Goal: Information Seeking & Learning: Check status

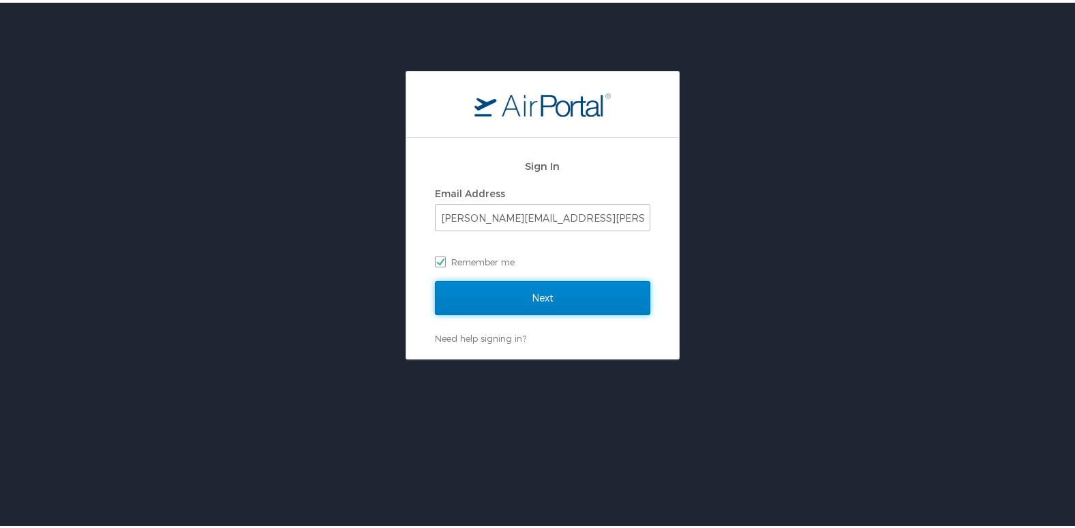
click at [563, 300] on input "Next" at bounding box center [542, 295] width 215 height 34
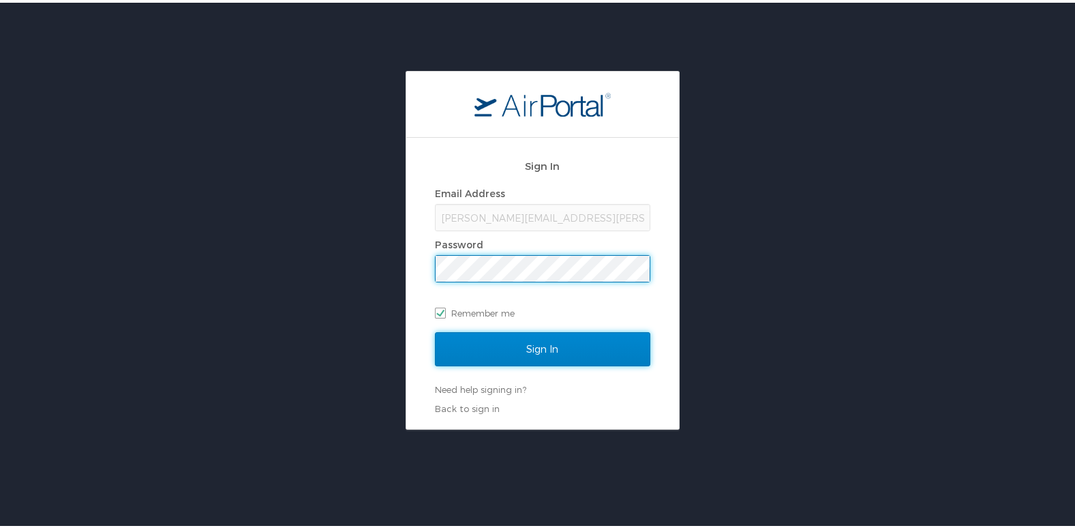
click at [539, 351] on input "Sign In" at bounding box center [542, 346] width 215 height 34
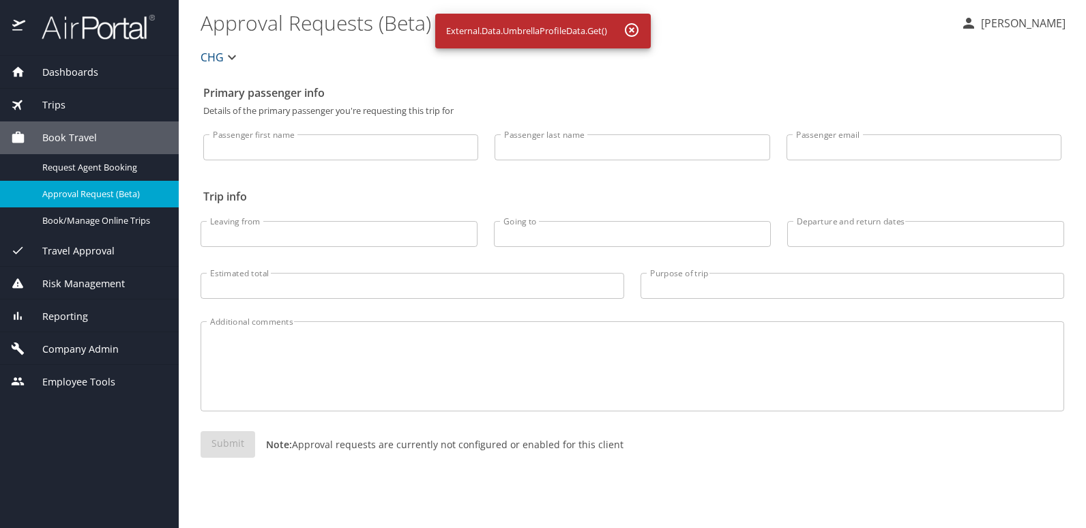
click at [794, 33] on \(Beta\) "Approval Requests (Beta)" at bounding box center [574, 22] width 749 height 42
click at [83, 76] on span "Dashboards" at bounding box center [61, 72] width 73 height 15
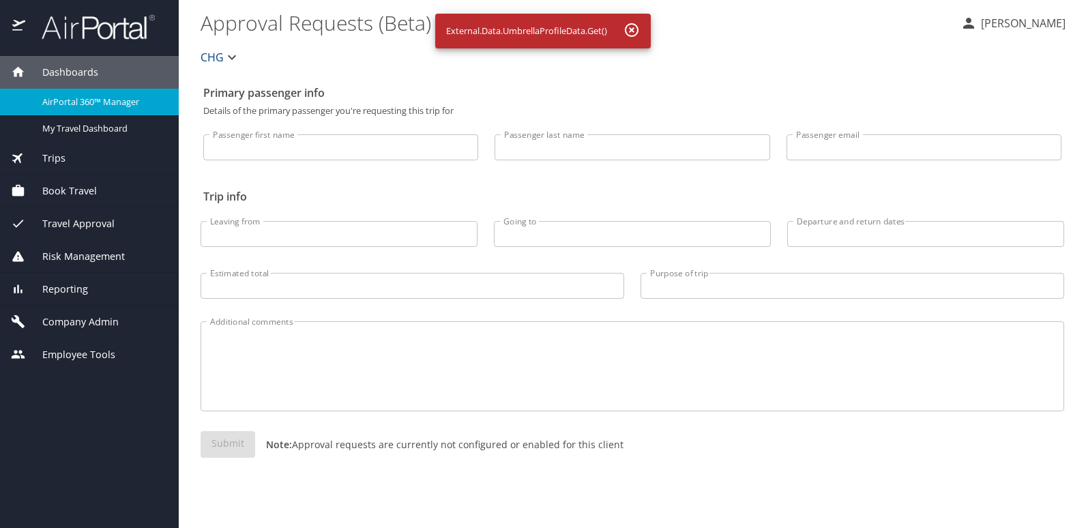
click at [107, 102] on span "AirPortal 360™ Manager" at bounding box center [102, 101] width 120 height 13
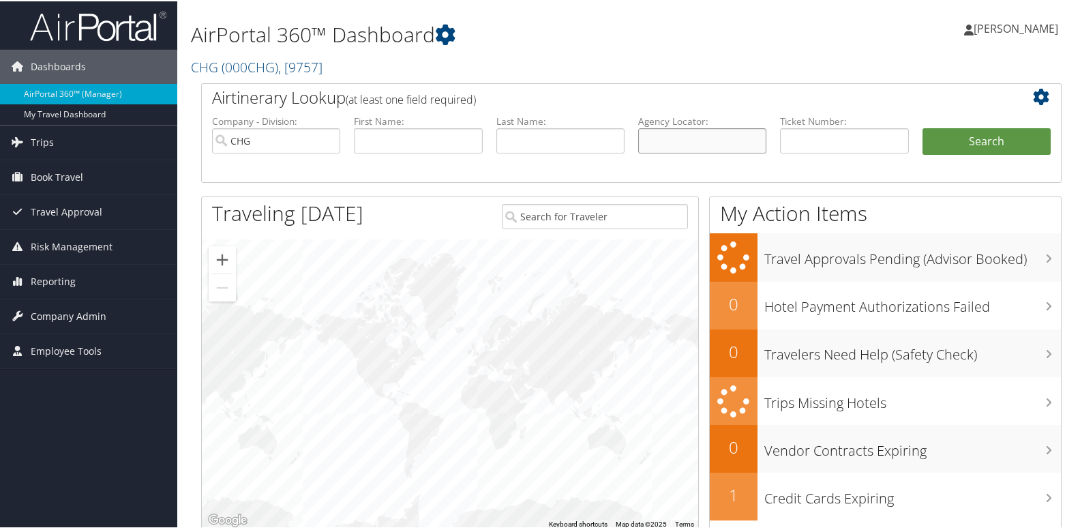
click at [738, 134] on input "text" at bounding box center [702, 139] width 128 height 25
paste input "QTBRWU"
type input "QTBRWU"
click at [1010, 149] on button "Search" at bounding box center [987, 140] width 128 height 27
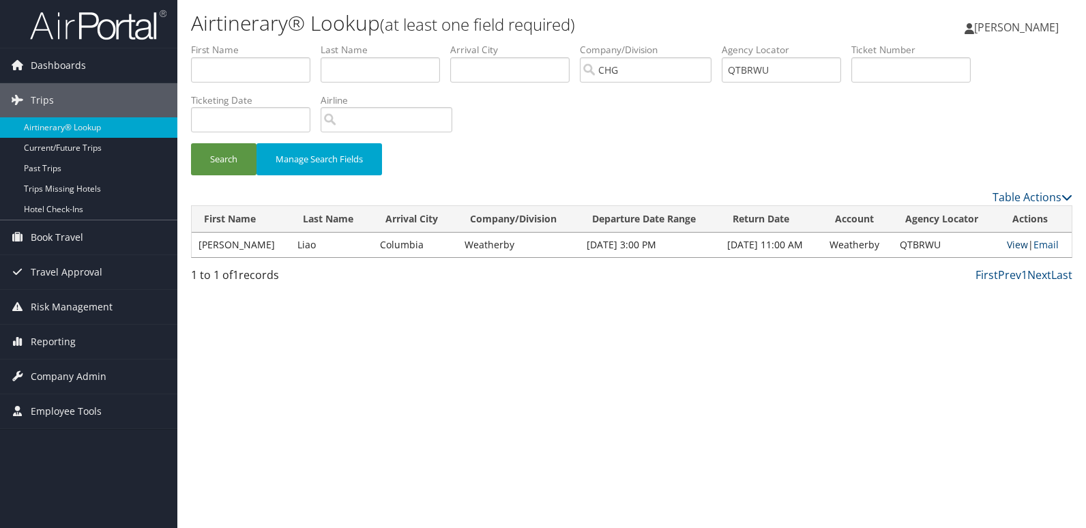
click at [1015, 242] on link "View" at bounding box center [1017, 244] width 21 height 13
click at [779, 65] on input "QTBRWU" at bounding box center [780, 69] width 119 height 25
click at [775, 65] on input "QTBRWU" at bounding box center [780, 69] width 119 height 25
click at [764, 69] on input "QTBRWU" at bounding box center [780, 69] width 119 height 25
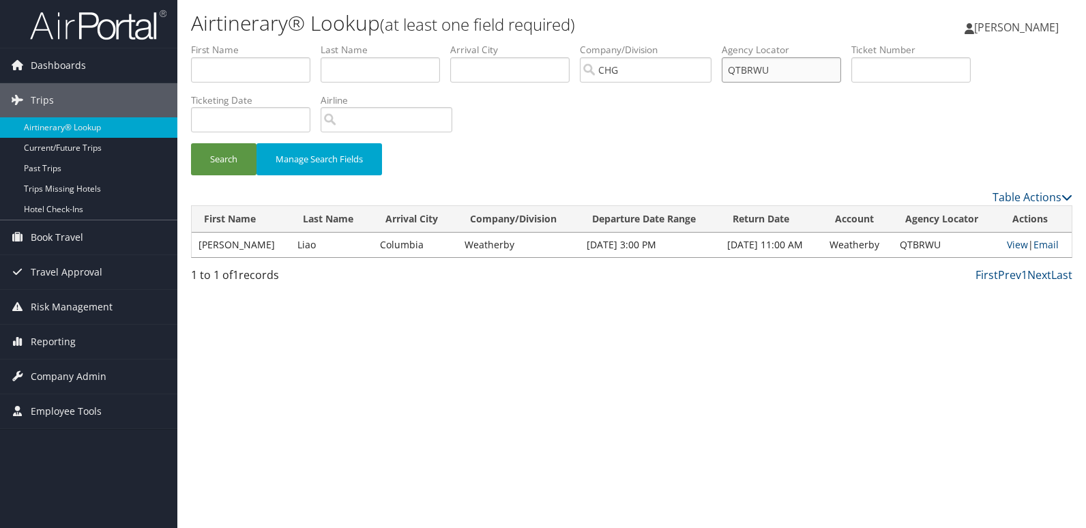
paste input "FEFBVI"
click at [231, 161] on button "Search" at bounding box center [223, 159] width 65 height 32
click at [1010, 247] on link "View" at bounding box center [1017, 244] width 21 height 13
click at [782, 76] on input "FEFBVI" at bounding box center [780, 69] width 119 height 25
click at [781, 76] on input "FEFBVI" at bounding box center [780, 69] width 119 height 25
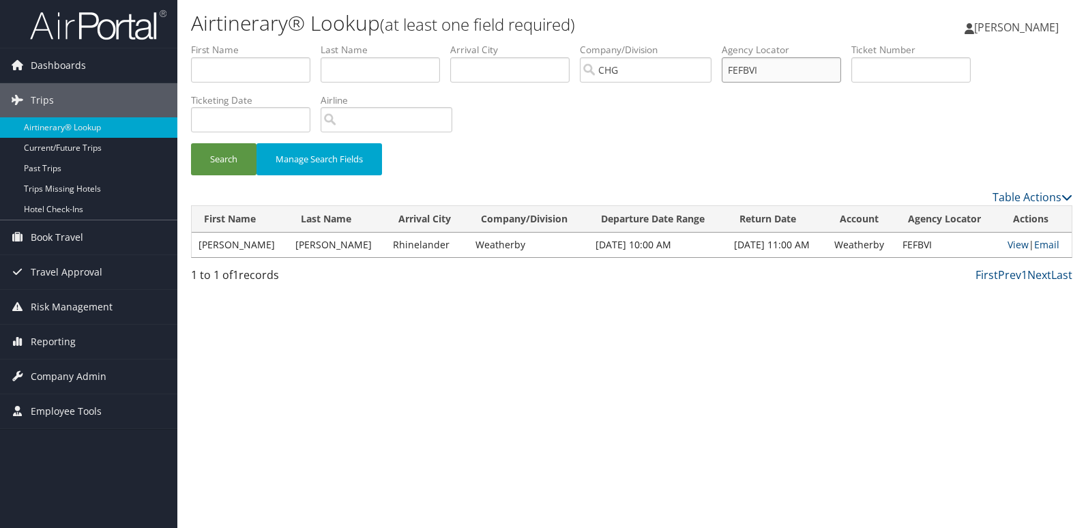
click at [781, 76] on input "FEFBVI" at bounding box center [780, 69] width 119 height 25
paste input "YVEBUC"
click at [191, 143] on button "Search" at bounding box center [223, 159] width 65 height 32
click at [1010, 248] on link "View" at bounding box center [1017, 244] width 21 height 13
click at [810, 70] on input "YVEBUC" at bounding box center [780, 69] width 119 height 25
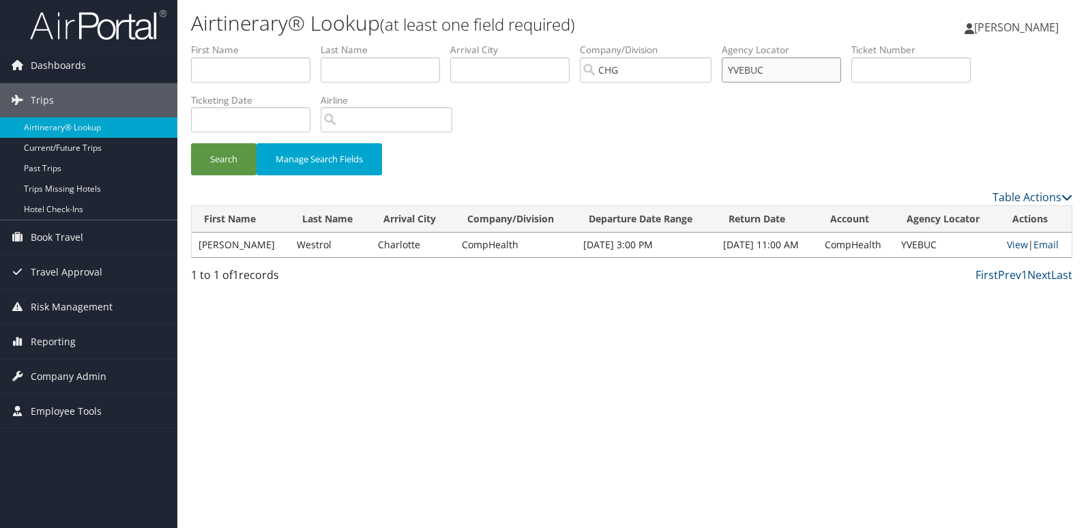
click at [809, 70] on input "YVEBUC" at bounding box center [780, 69] width 119 height 25
paste input "OEEQOD"
click at [191, 143] on button "Search" at bounding box center [223, 159] width 65 height 32
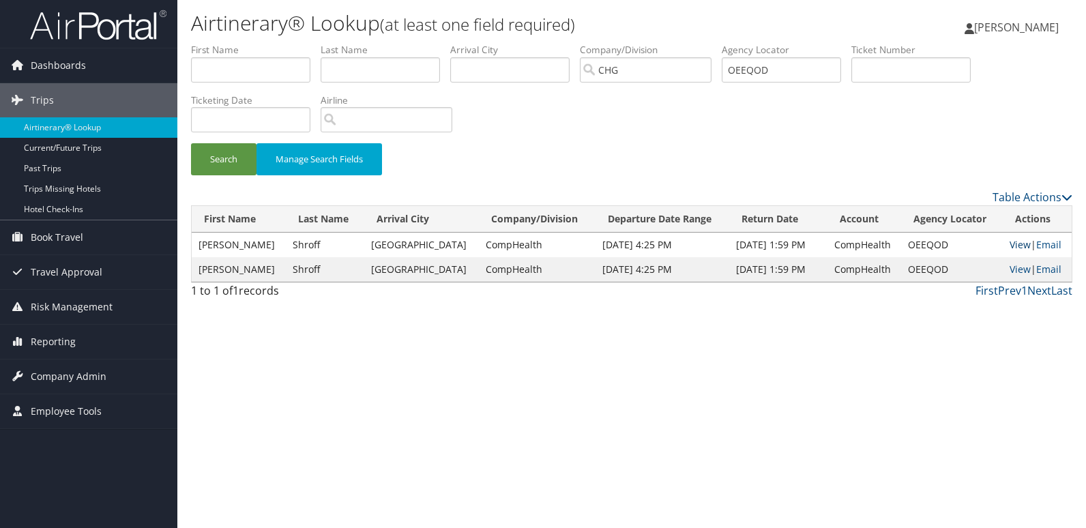
click at [1010, 246] on link "View" at bounding box center [1019, 244] width 21 height 13
click at [792, 74] on input "OEEQOD" at bounding box center [780, 69] width 119 height 25
paste input "WTOUCQ"
click at [191, 143] on button "Search" at bounding box center [223, 159] width 65 height 32
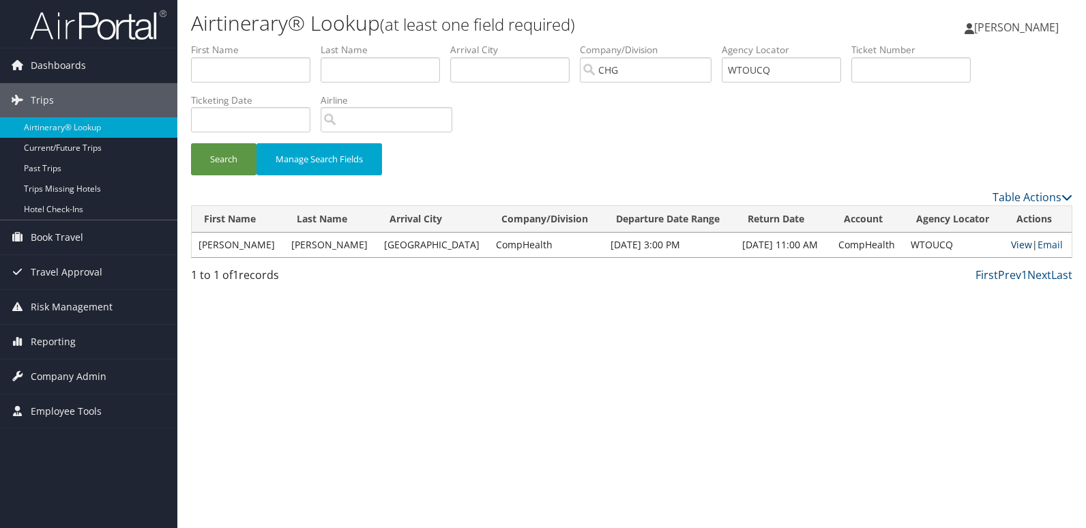
click at [1011, 245] on link "View" at bounding box center [1021, 244] width 21 height 13
click at [787, 75] on input "WTOUCQ" at bounding box center [780, 69] width 119 height 25
paste input "CYOWLG"
click at [191, 143] on button "Search" at bounding box center [223, 159] width 65 height 32
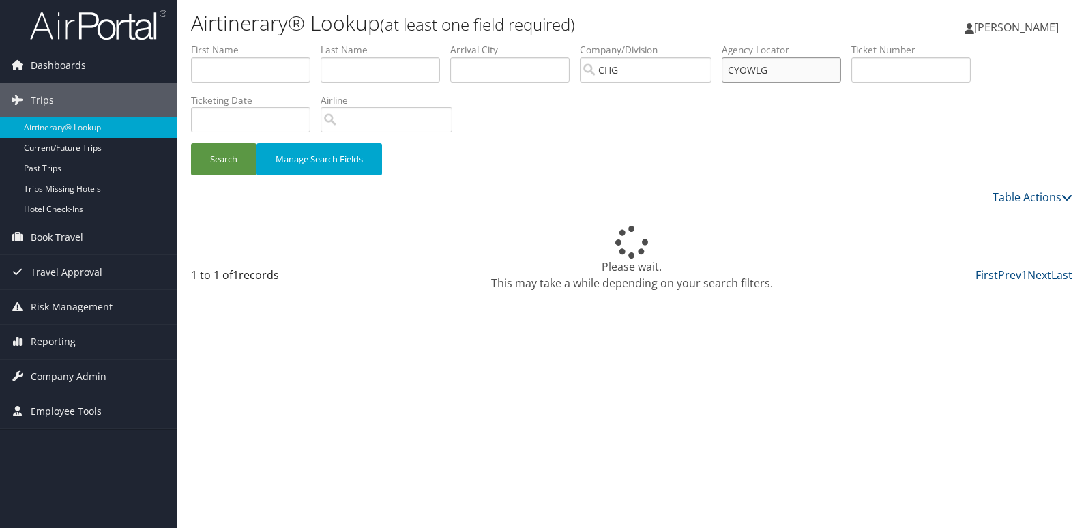
click at [191, 143] on button "Search" at bounding box center [223, 159] width 65 height 32
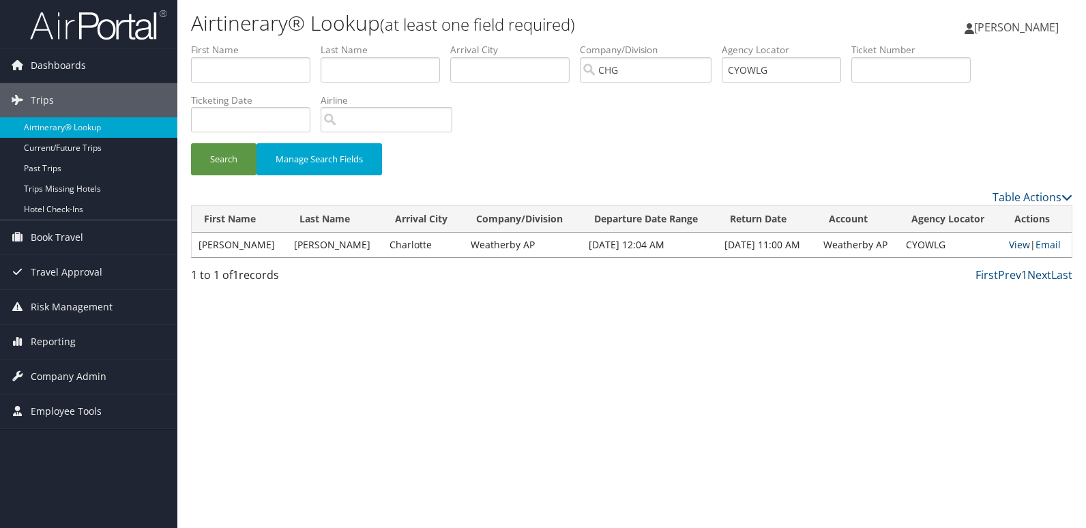
click at [1017, 245] on link "View" at bounding box center [1019, 244] width 21 height 13
click at [796, 69] on input "CYOWLG" at bounding box center [780, 69] width 119 height 25
paste input "GIJWGD"
click at [191, 143] on button "Search" at bounding box center [223, 159] width 65 height 32
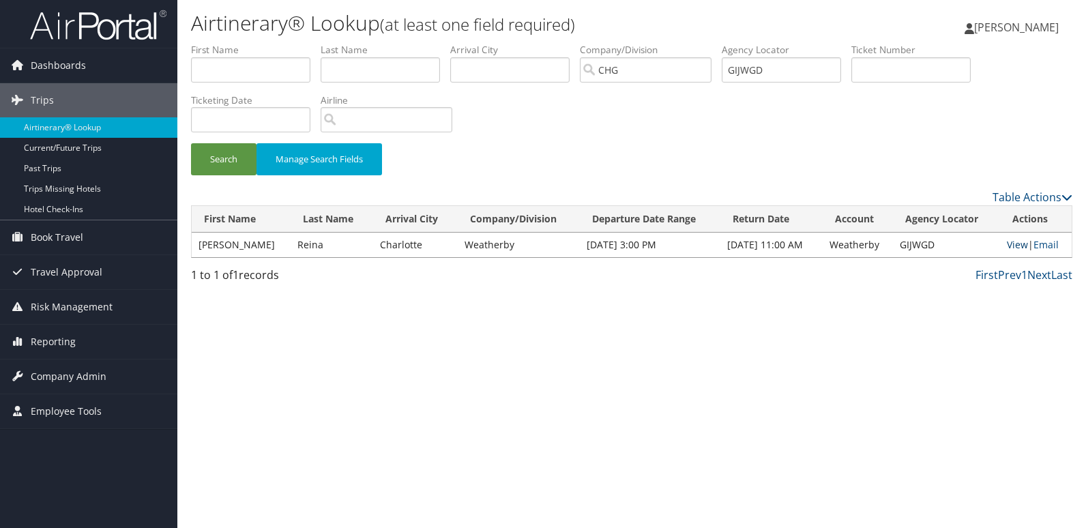
click at [1014, 246] on link "View" at bounding box center [1017, 244] width 21 height 13
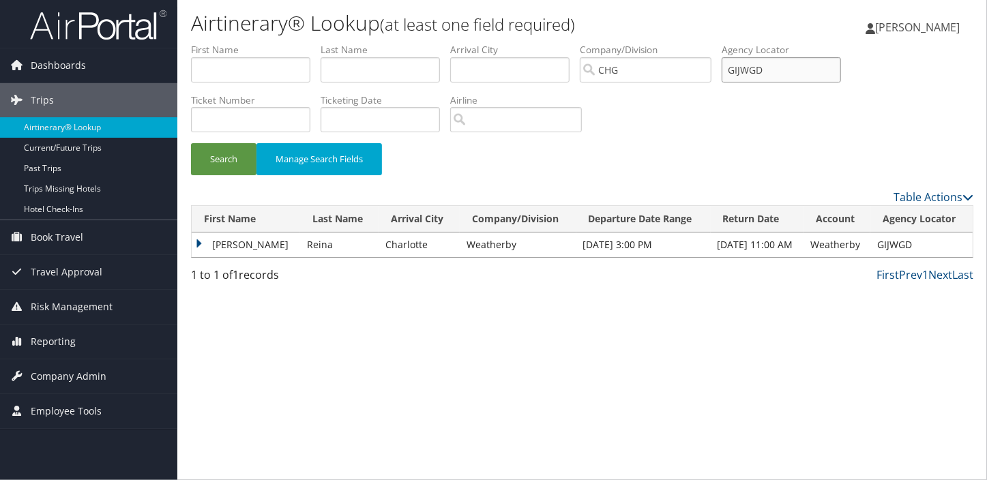
click at [767, 77] on input "GIJWGD" at bounding box center [780, 69] width 119 height 25
click at [198, 243] on td "Brigitte" at bounding box center [246, 245] width 108 height 25
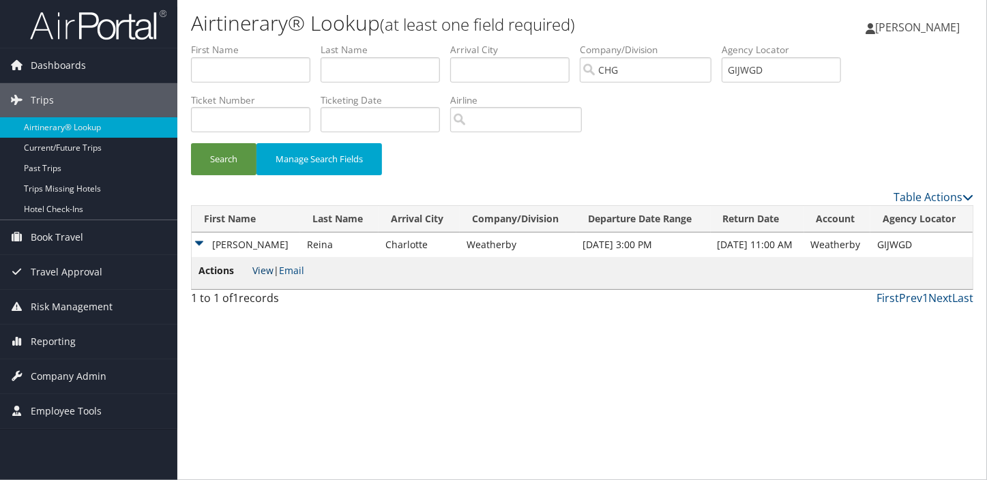
click at [258, 268] on link "View" at bounding box center [262, 270] width 21 height 13
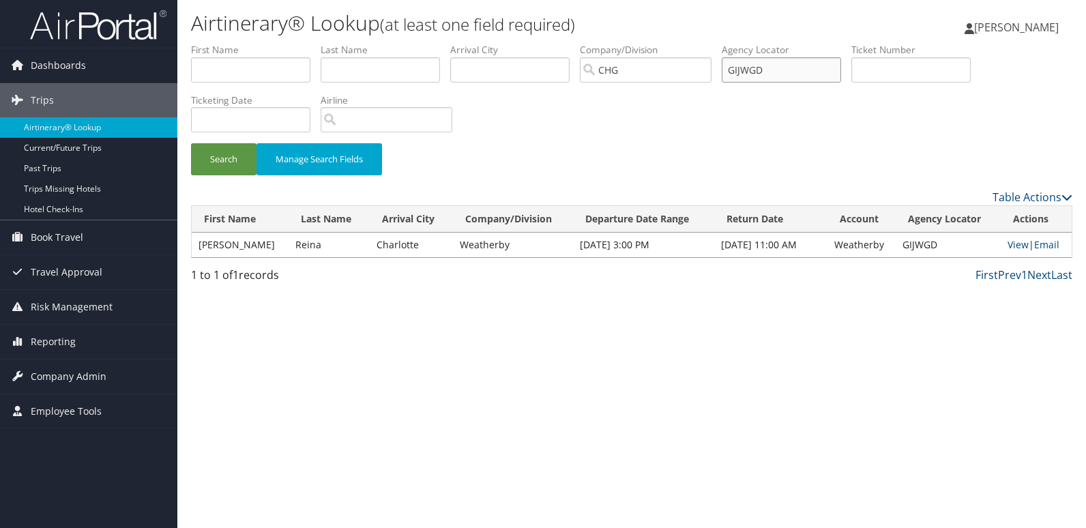
click at [809, 64] on input "GIJWGD" at bounding box center [780, 69] width 119 height 25
paste input "QULDDA"
click at [191, 143] on button "Search" at bounding box center [223, 159] width 65 height 32
click at [1014, 245] on link "View" at bounding box center [1020, 244] width 21 height 13
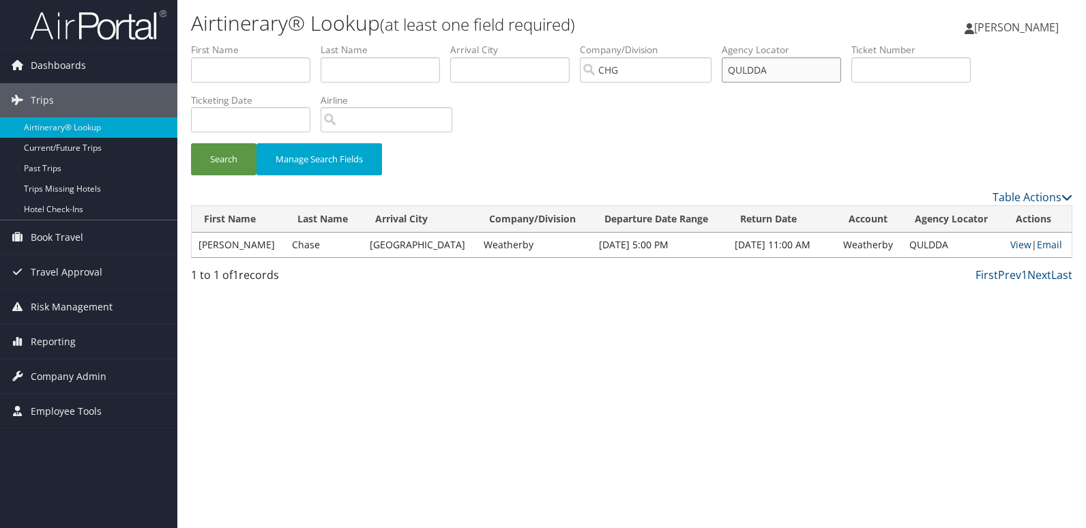
click at [775, 74] on input "QULDDA" at bounding box center [780, 69] width 119 height 25
paste input "DEUGJ"
click at [191, 143] on button "Search" at bounding box center [223, 159] width 65 height 32
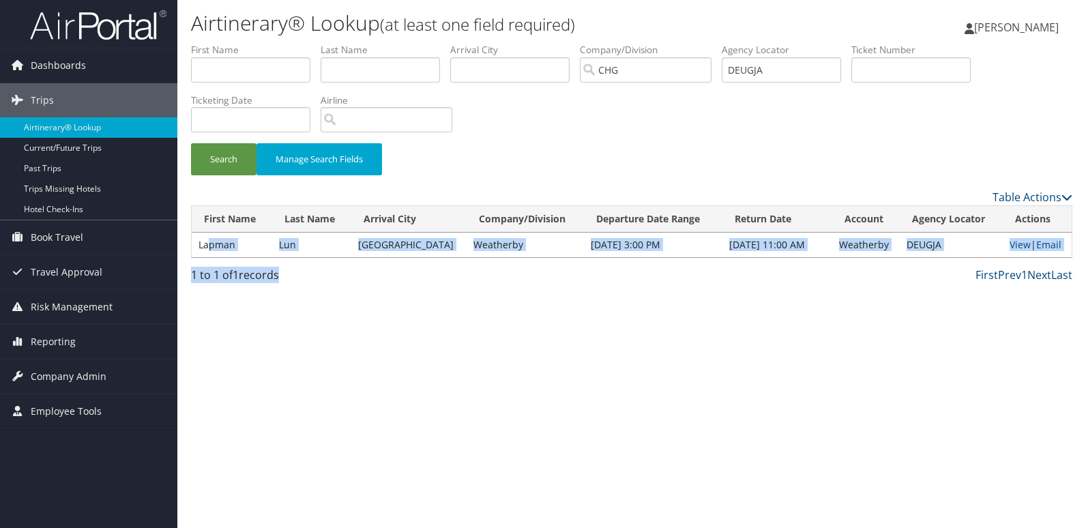
drag, startPoint x: 211, startPoint y: 245, endPoint x: 807, endPoint y: 333, distance: 601.8
click at [807, 333] on div "Airtinerary® Lookup (at least one field required) Luke Perry Luke Perry My Sett…" at bounding box center [631, 264] width 908 height 528
click at [959, 302] on div "Airtinerary® Lookup (at least one field required) Luke Perry Luke Perry My Sett…" at bounding box center [631, 264] width 908 height 528
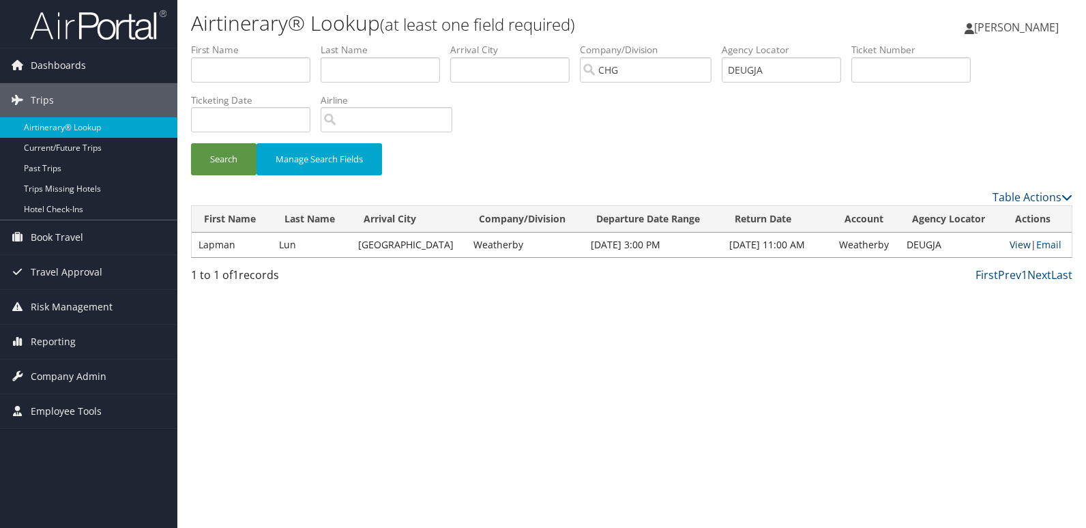
click at [1015, 243] on link "View" at bounding box center [1019, 244] width 21 height 13
click at [788, 64] on input "DEUGJA" at bounding box center [780, 69] width 119 height 25
paste input "QUXERF"
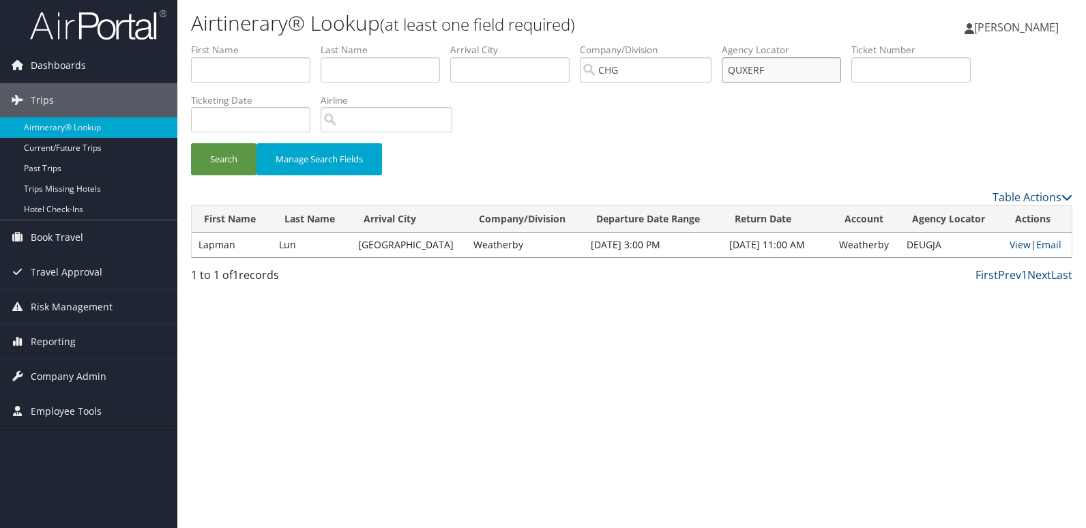
click at [191, 143] on button "Search" at bounding box center [223, 159] width 65 height 32
click at [1011, 241] on link "View" at bounding box center [1019, 244] width 21 height 13
click at [800, 72] on input "QUXERF" at bounding box center [780, 69] width 119 height 25
click at [799, 72] on input "QUXERF" at bounding box center [780, 69] width 119 height 25
paste input "PAMGI"
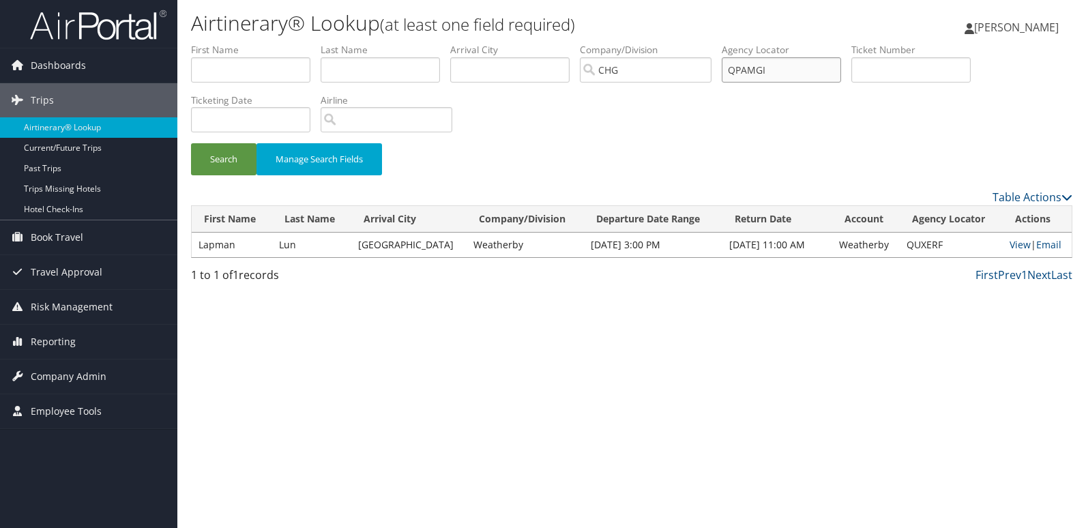
type input "QPAMGI"
click at [191, 143] on button "Search" at bounding box center [223, 159] width 65 height 32
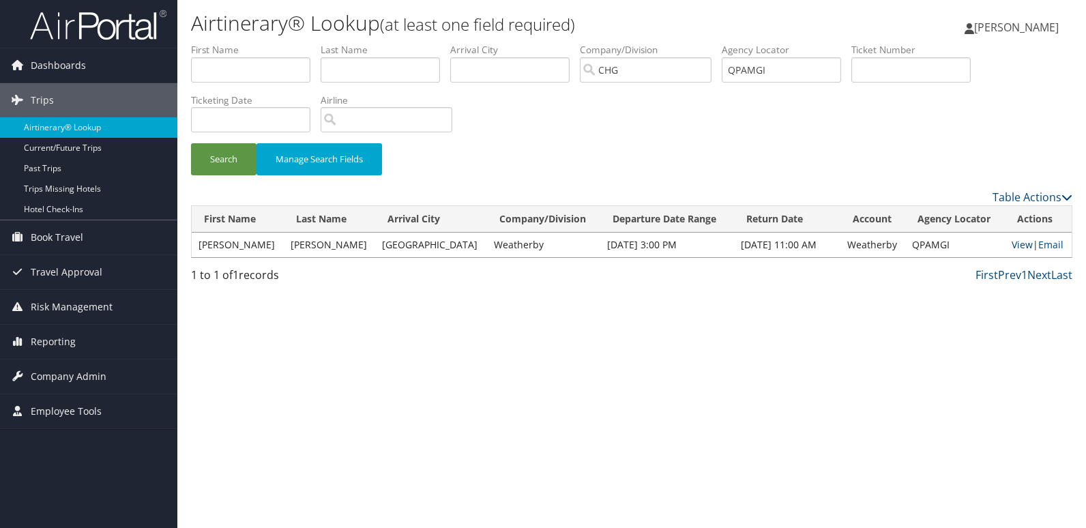
click at [1011, 244] on link "View" at bounding box center [1021, 244] width 21 height 13
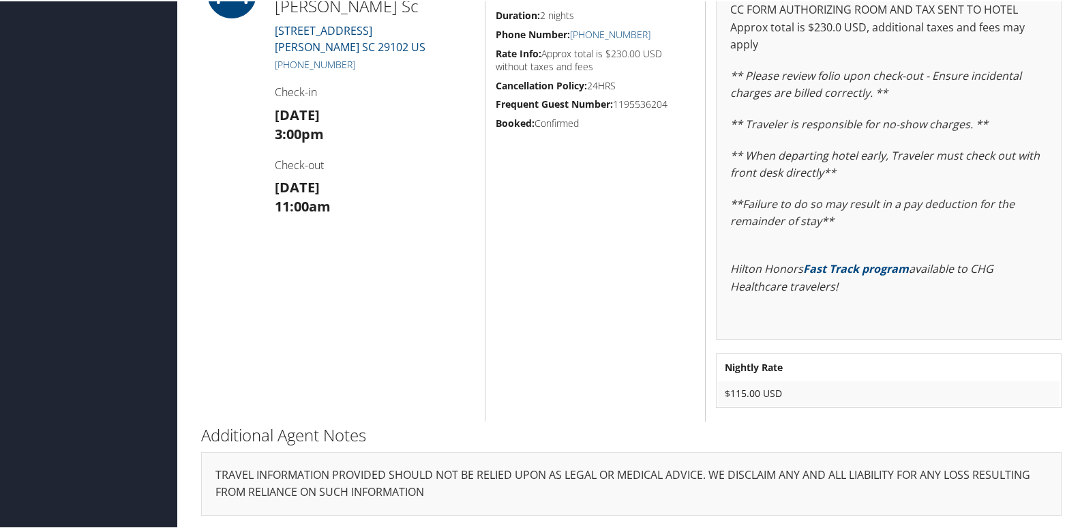
scroll to position [123, 0]
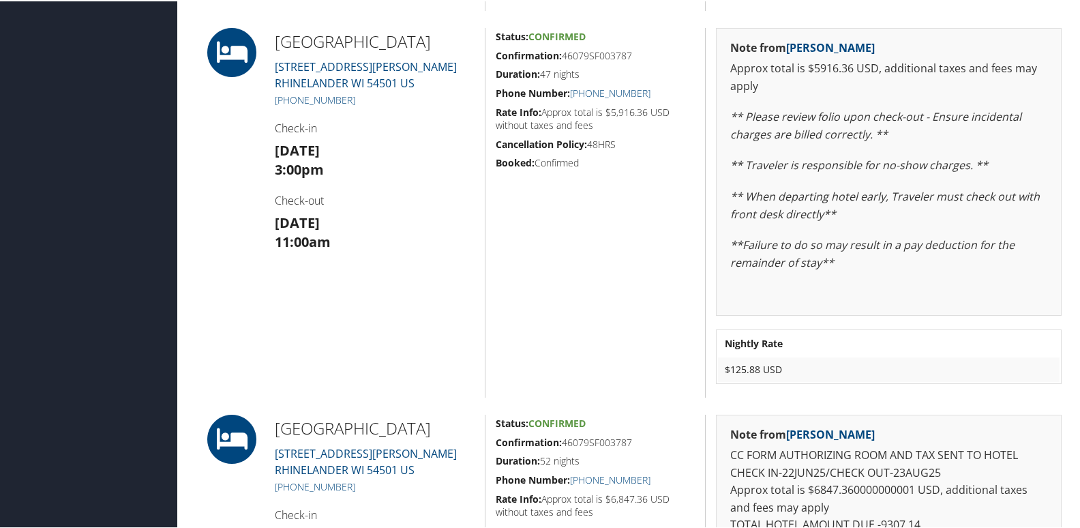
scroll to position [477, 0]
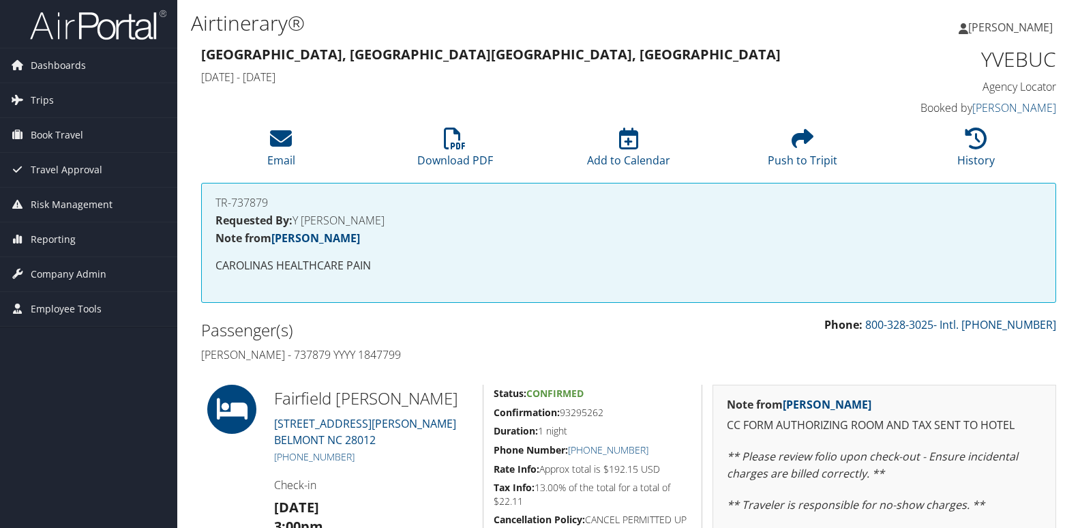
scroll to position [162, 0]
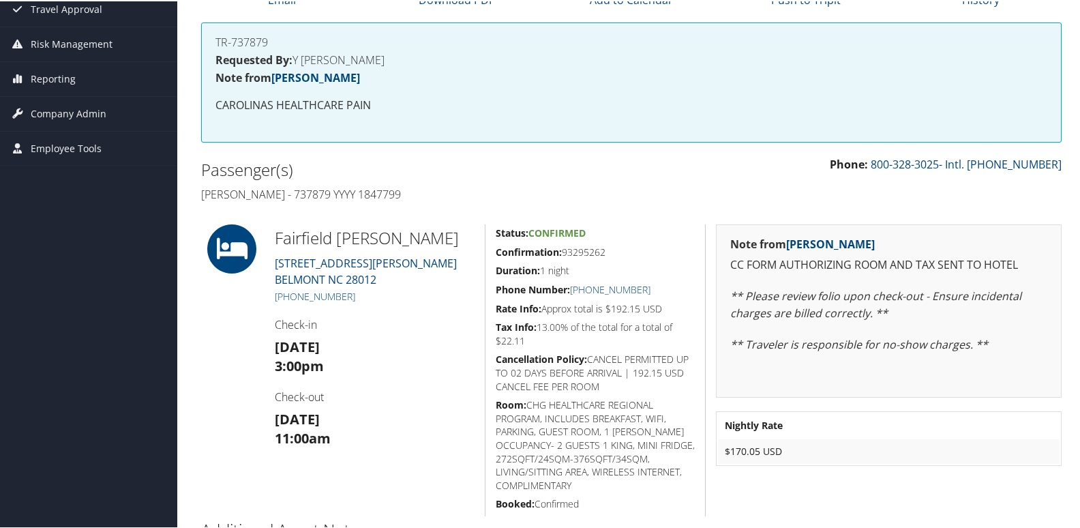
click at [585, 251] on h5 "Confirmation: 93295262" at bounding box center [595, 251] width 199 height 14
copy h5 "93295262"
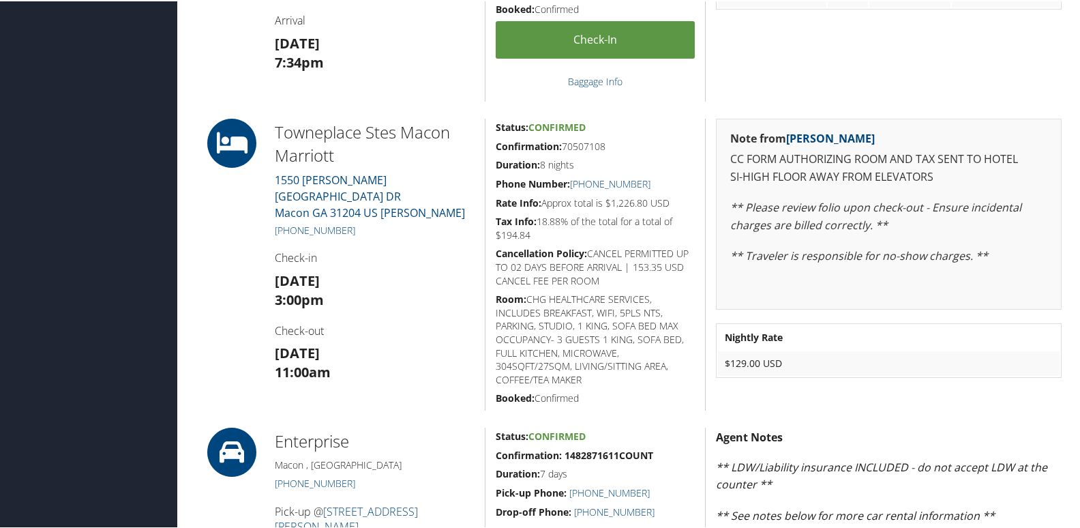
scroll to position [444, 0]
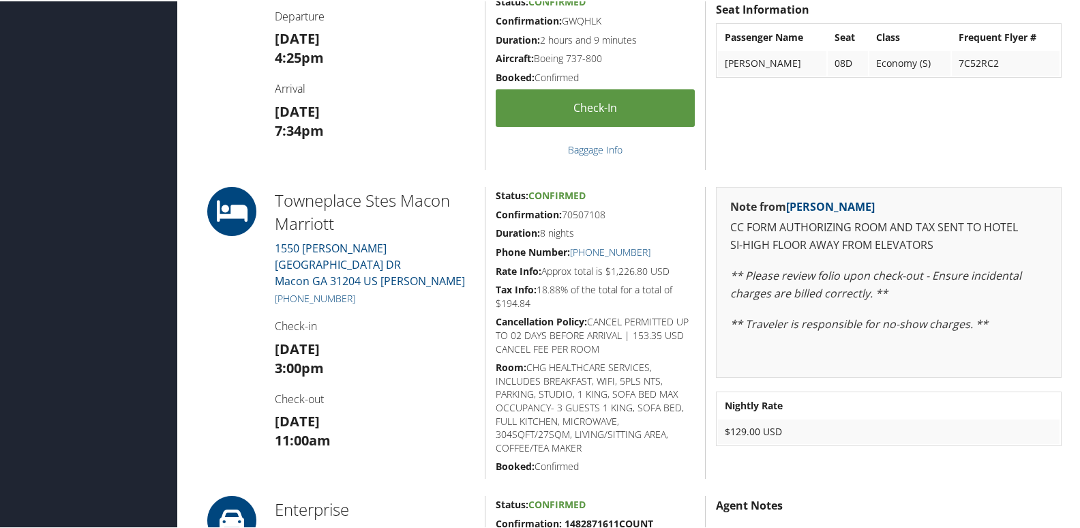
click at [582, 214] on h5 "Confirmation: 70507108" at bounding box center [595, 214] width 199 height 14
copy h5 "70507108"
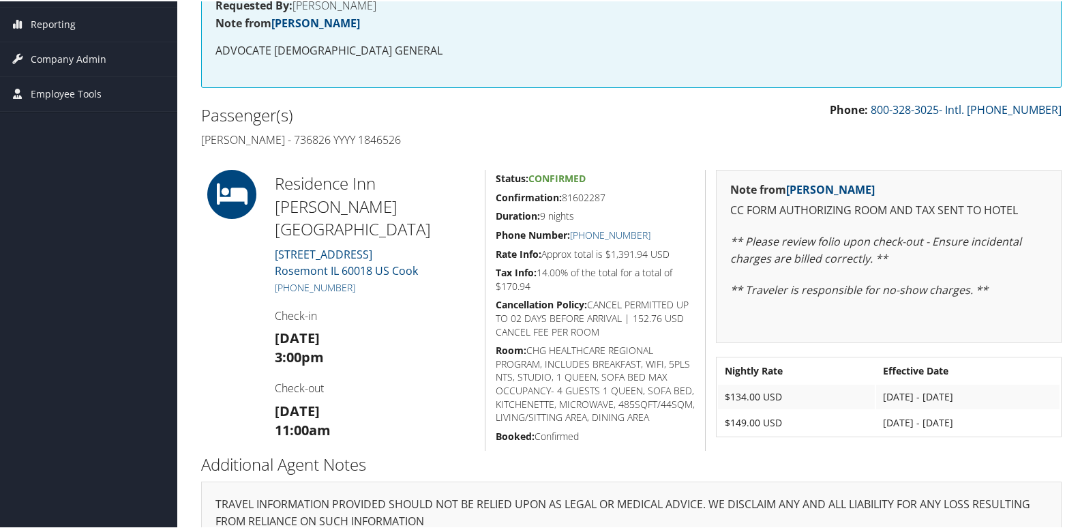
scroll to position [245, 0]
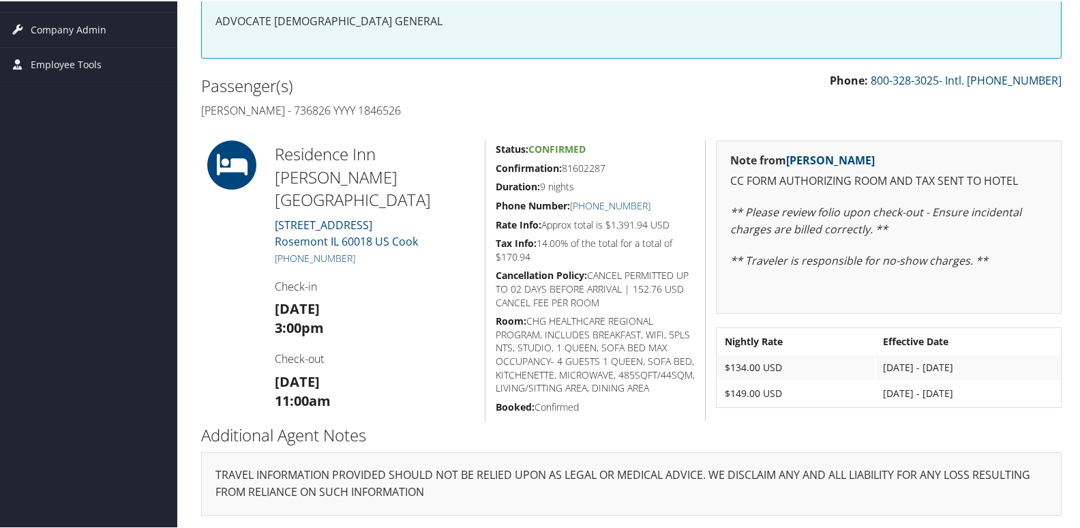
click at [588, 166] on h5 "Confirmation: 81602287" at bounding box center [595, 167] width 199 height 14
copy h5 "81602287"
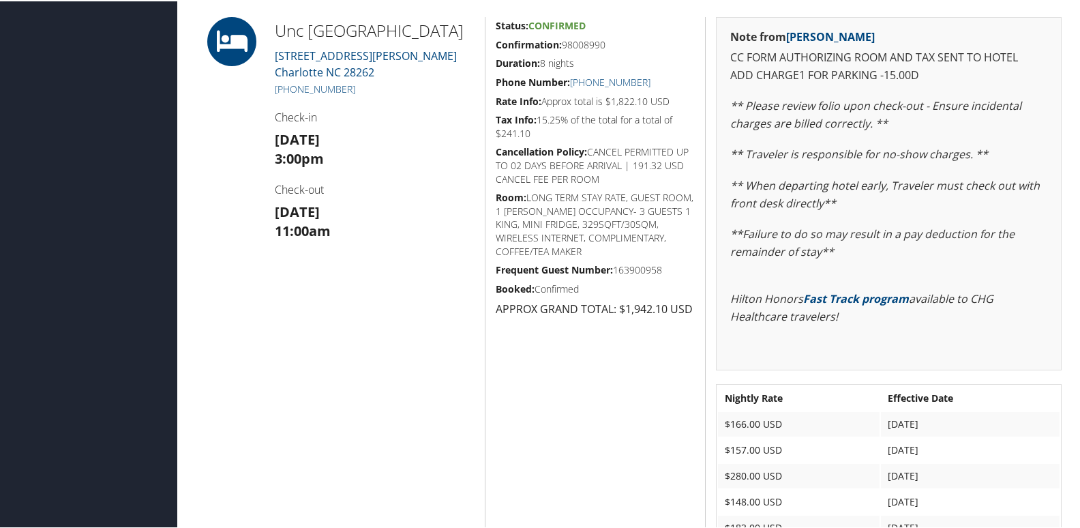
scroll to position [605, 0]
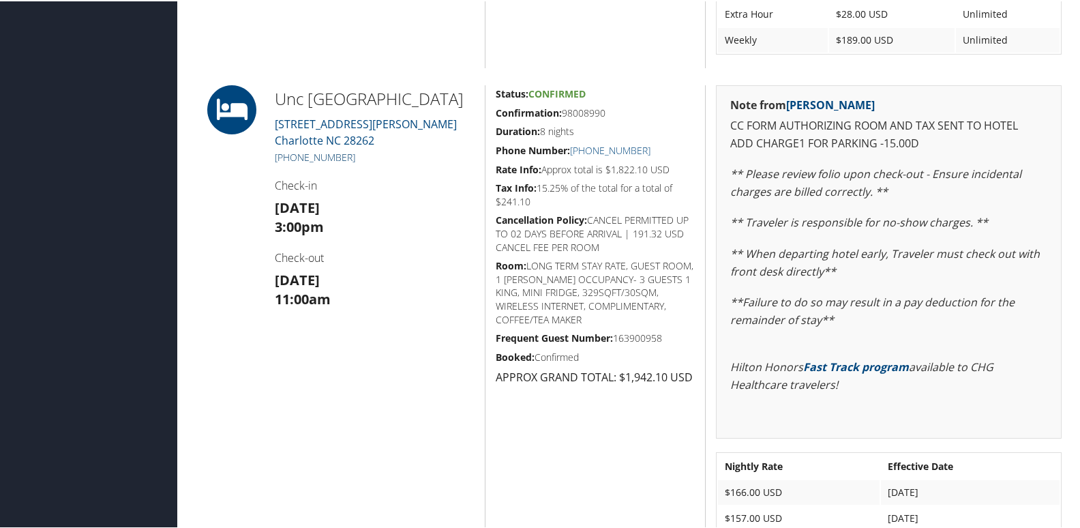
drag, startPoint x: 357, startPoint y: 175, endPoint x: 288, endPoint y: 184, distance: 70.1
click at [288, 163] on h5 "[PHONE_NUMBER]" at bounding box center [375, 156] width 200 height 14
copy link "[PHONE_NUMBER]"
click at [578, 115] on h5 "Confirmation: 98008990" at bounding box center [595, 112] width 199 height 14
click at [578, 114] on h5 "Confirmation: 98008990" at bounding box center [595, 112] width 199 height 14
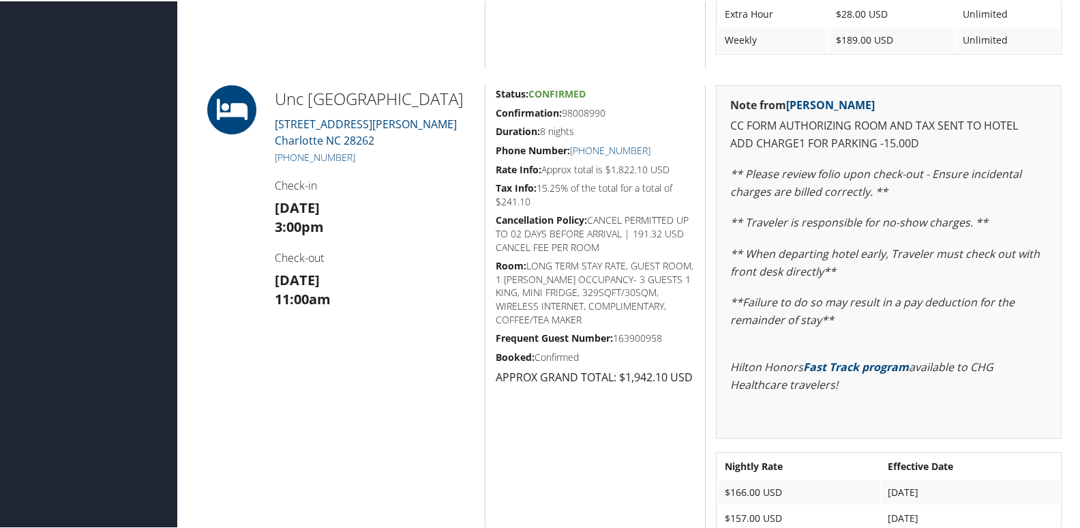
copy h5 "98008990"
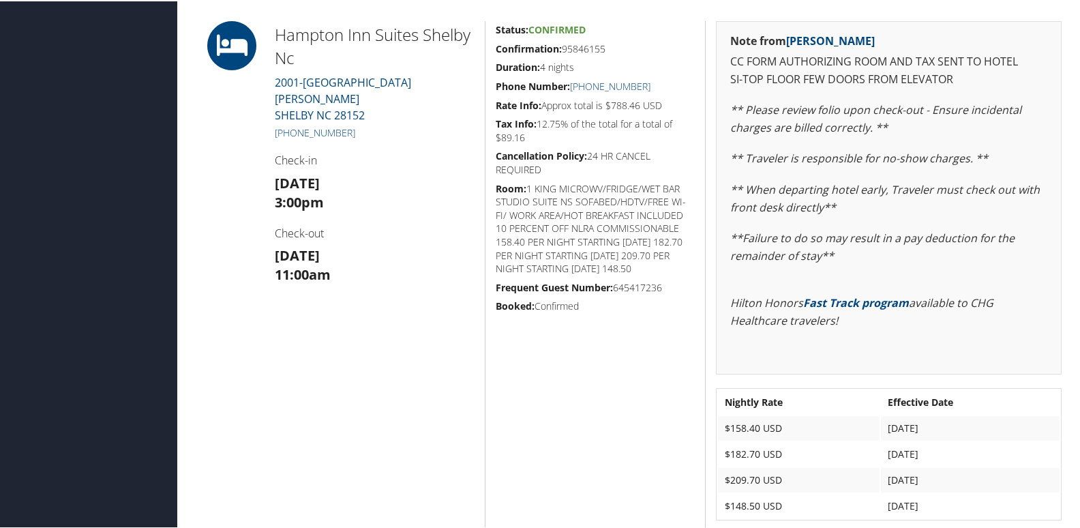
scroll to position [320, 0]
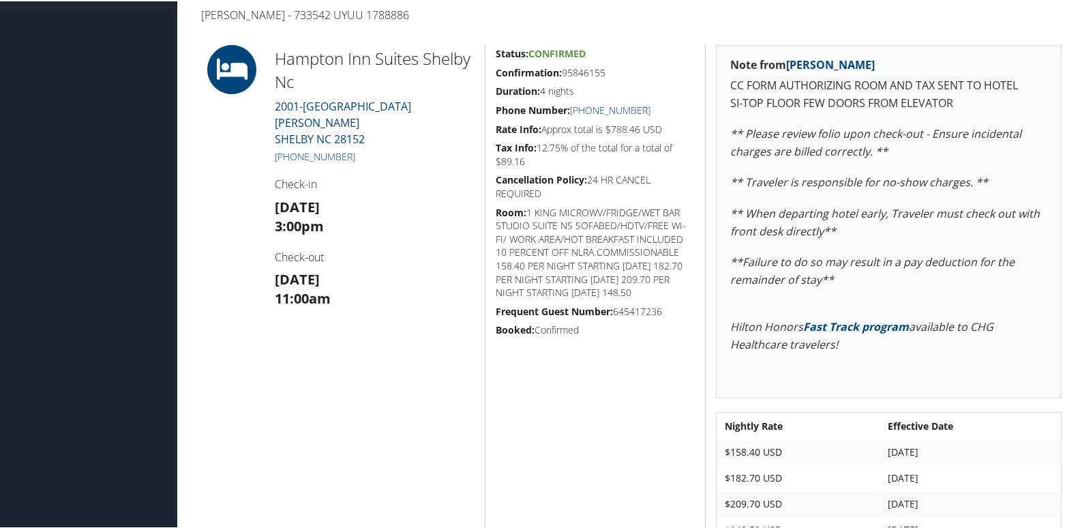
click at [576, 74] on h5 "Confirmation: 95846155" at bounding box center [595, 72] width 199 height 14
click at [577, 74] on h5 "Confirmation: 95846155" at bounding box center [595, 72] width 199 height 14
copy h5 "95846155"
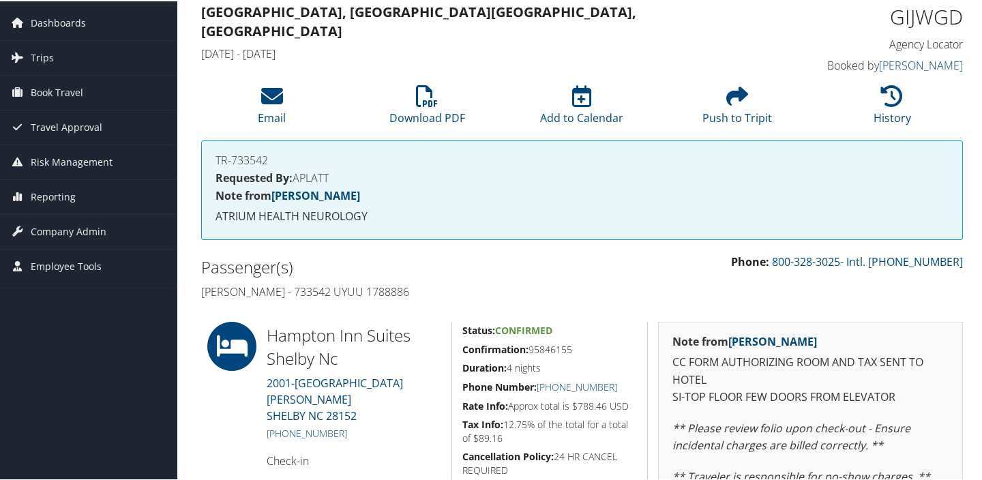
scroll to position [43, 0]
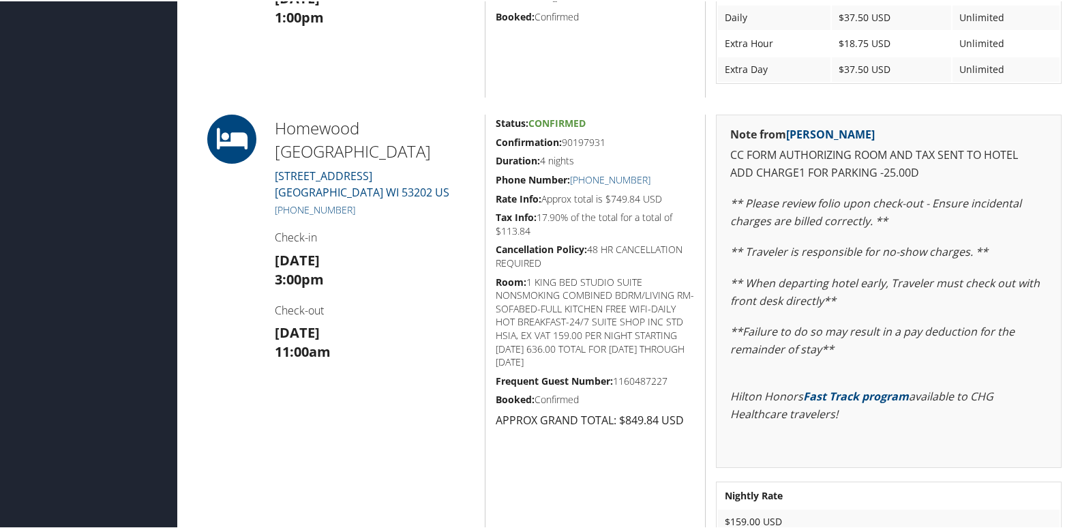
scroll to position [427, 0]
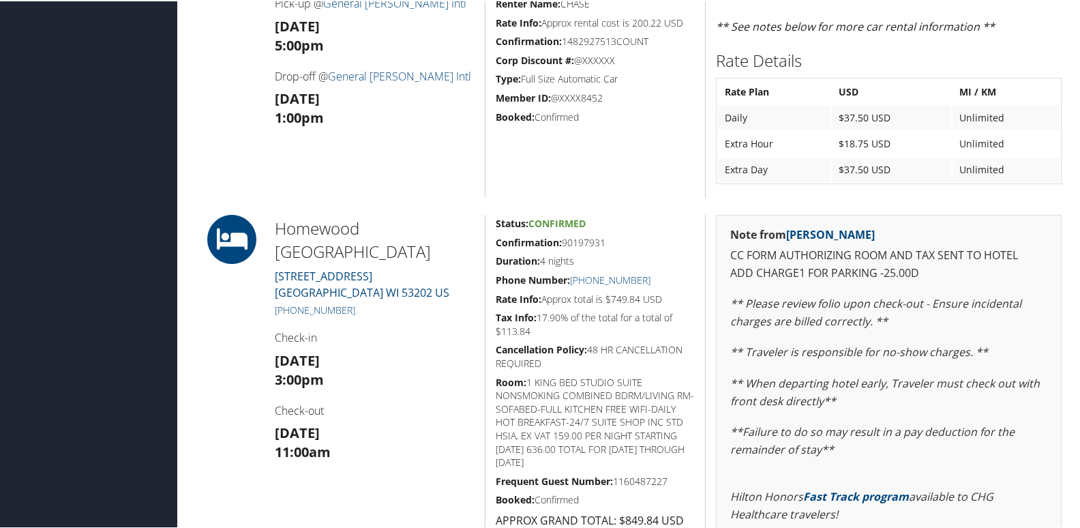
click at [592, 241] on h5 "Confirmation: 90197931" at bounding box center [595, 242] width 199 height 14
copy h5 "90197931"
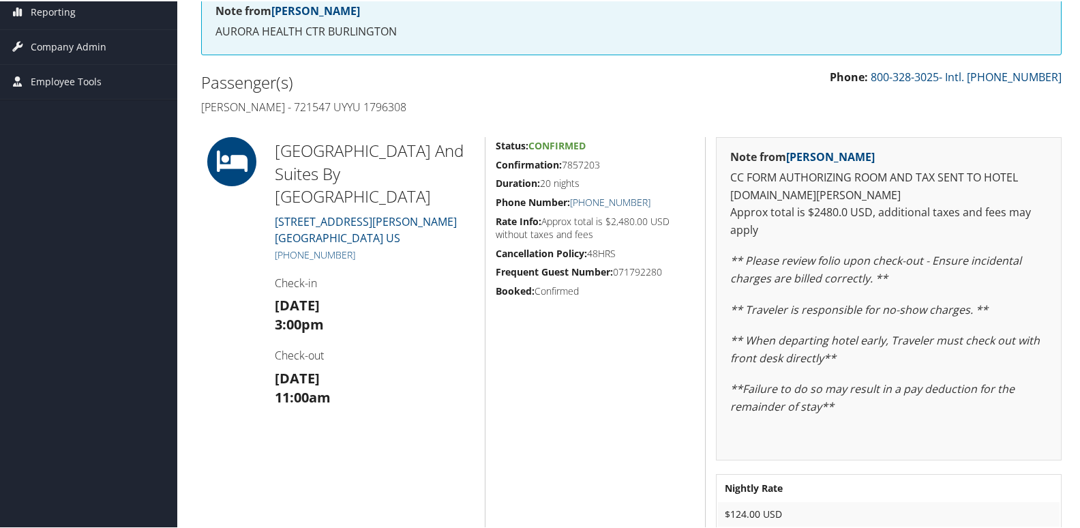
scroll to position [205, 0]
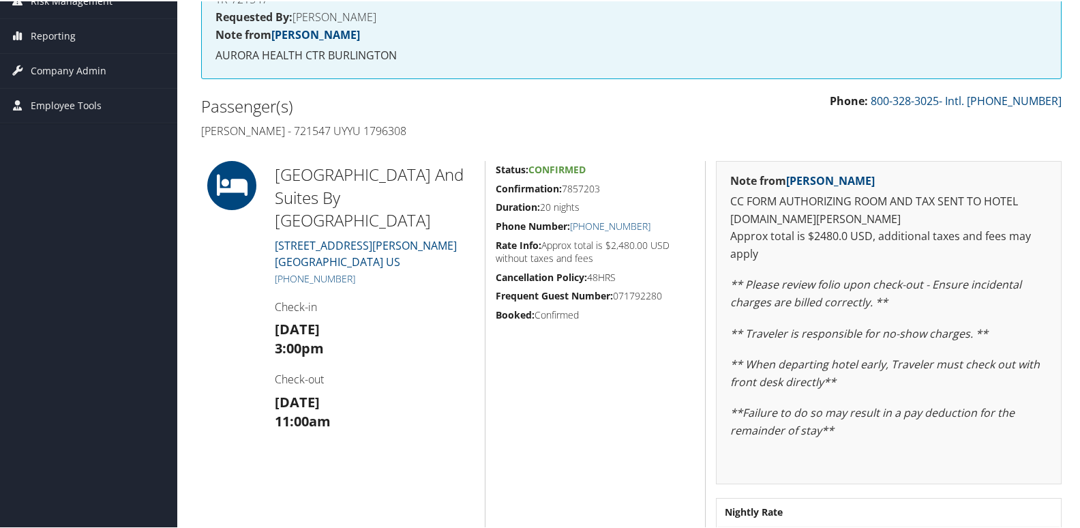
click at [578, 190] on h5 "Confirmation: 7857203" at bounding box center [595, 188] width 199 height 14
copy h5 "7857203"
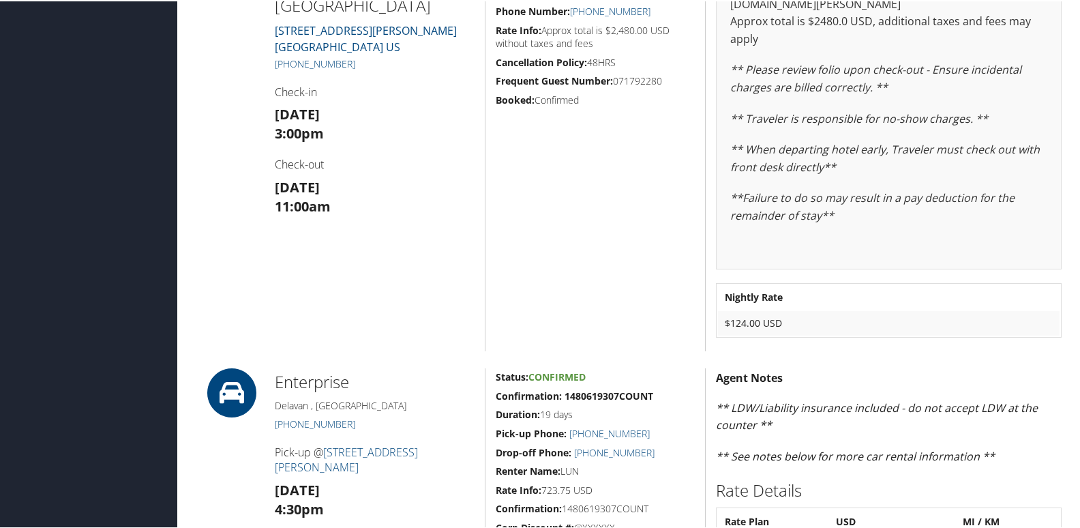
scroll to position [330, 0]
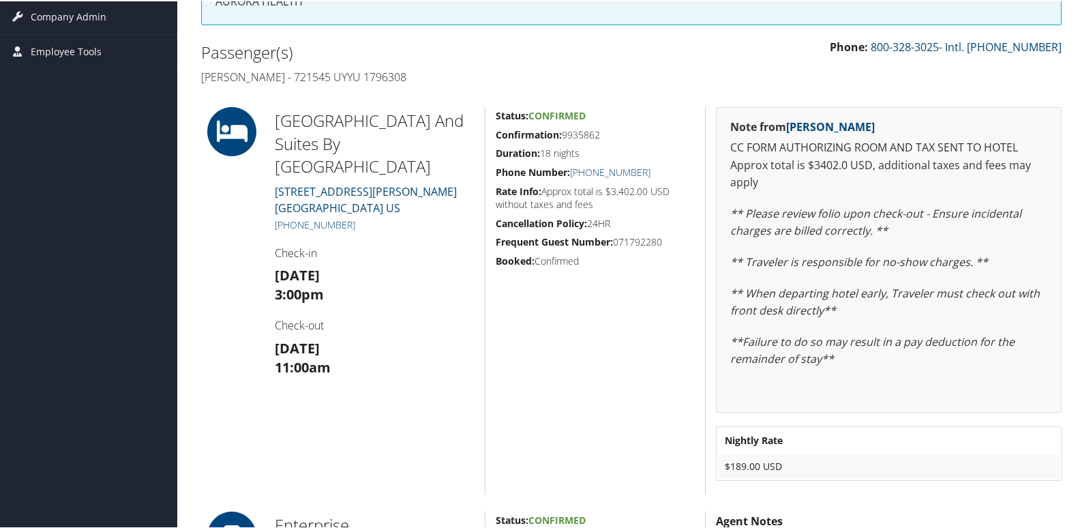
scroll to position [230, 0]
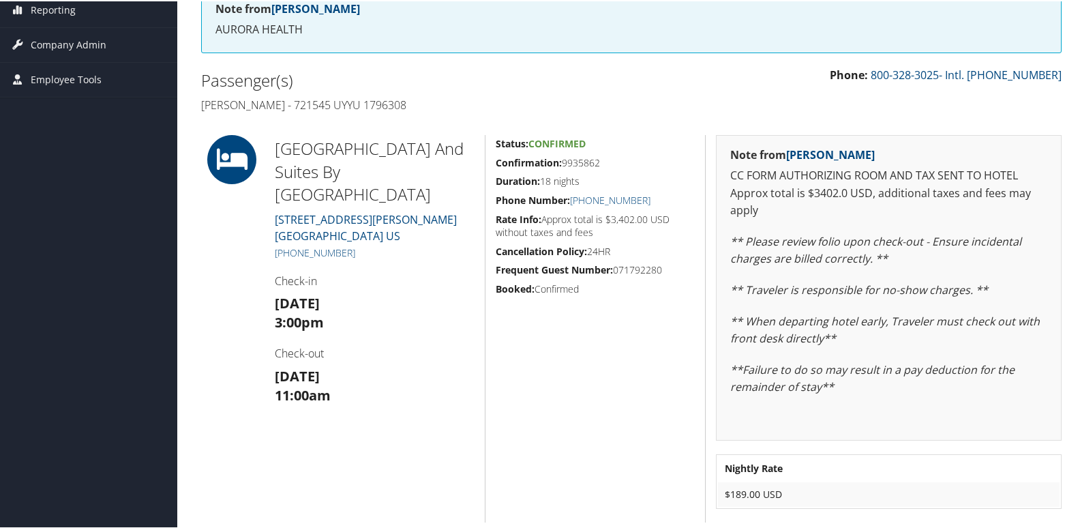
click at [597, 158] on h5 "Confirmation: 9935862" at bounding box center [595, 162] width 199 height 14
copy h5 "9935862"
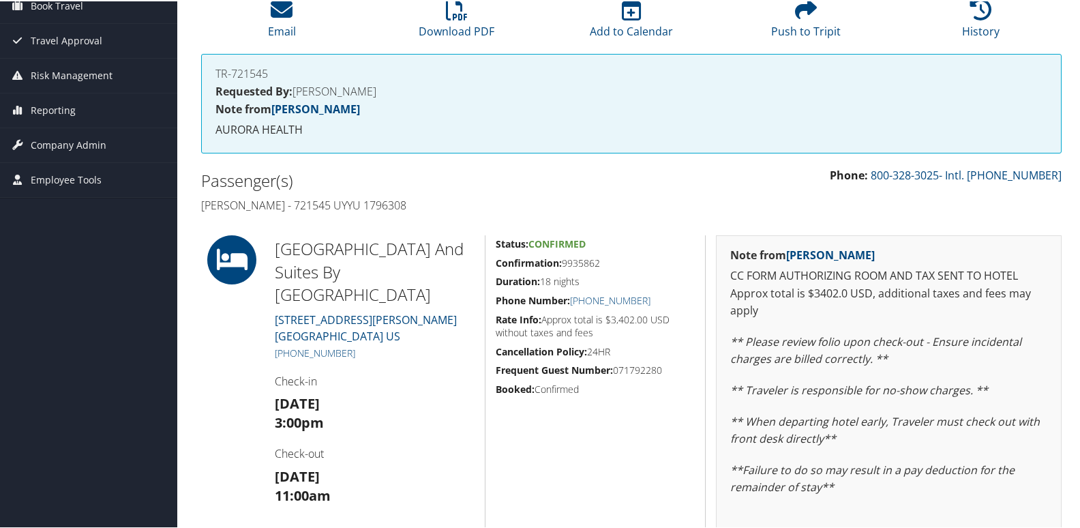
scroll to position [26, 0]
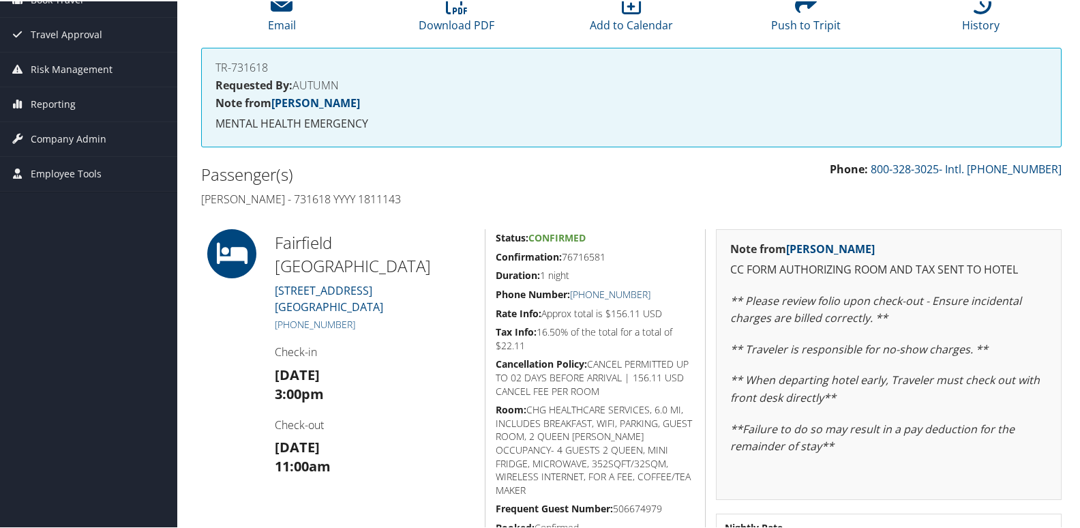
scroll to position [136, 0]
click at [593, 258] on h5 "Confirmation: 76716581" at bounding box center [595, 256] width 199 height 14
copy h5 "76716581"
